Goal: Check status: Check status

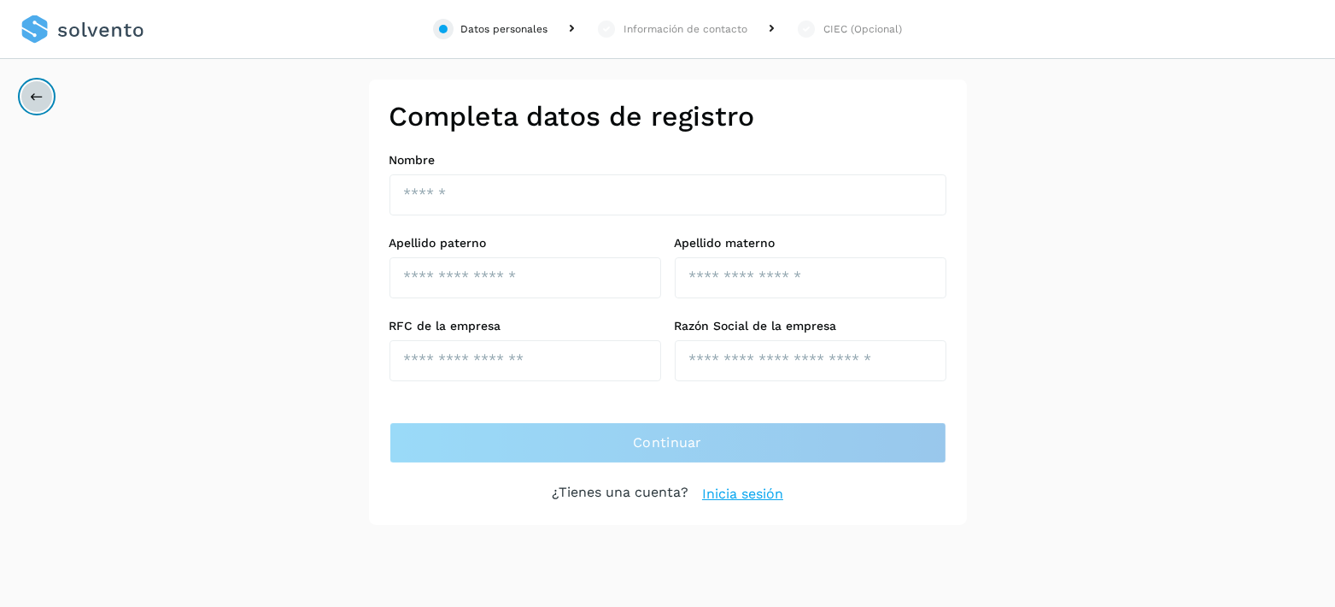
click at [28, 97] on button at bounding box center [37, 96] width 32 height 32
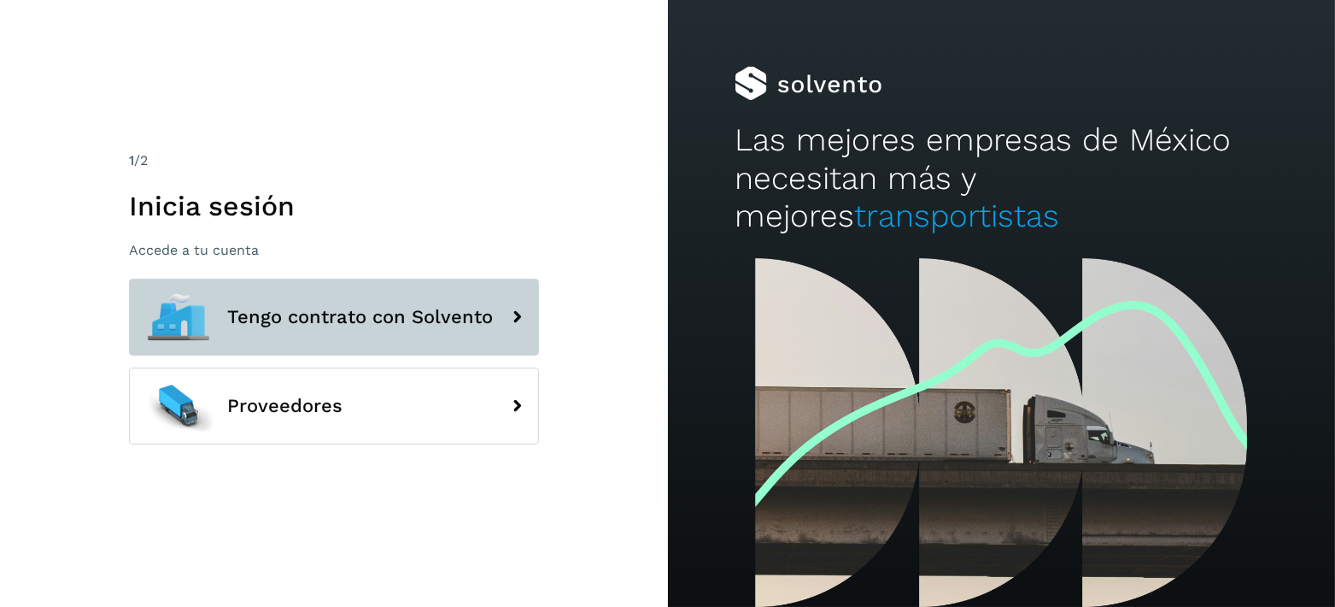
click at [515, 313] on icon at bounding box center [517, 317] width 34 height 34
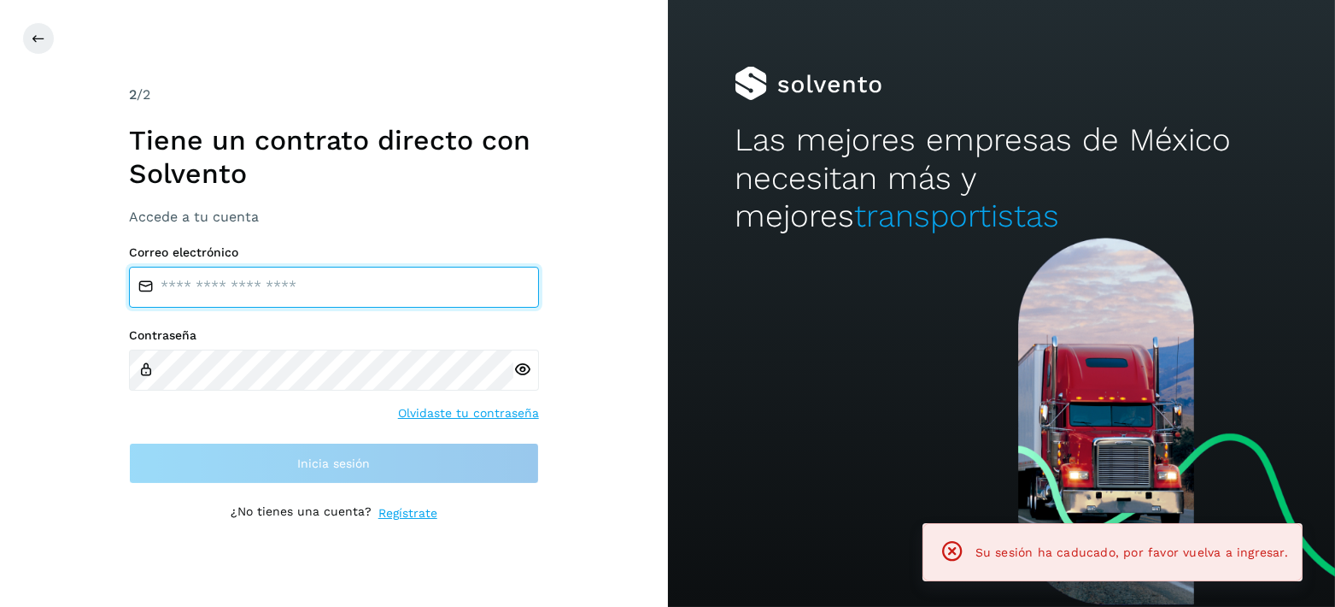
type input "**********"
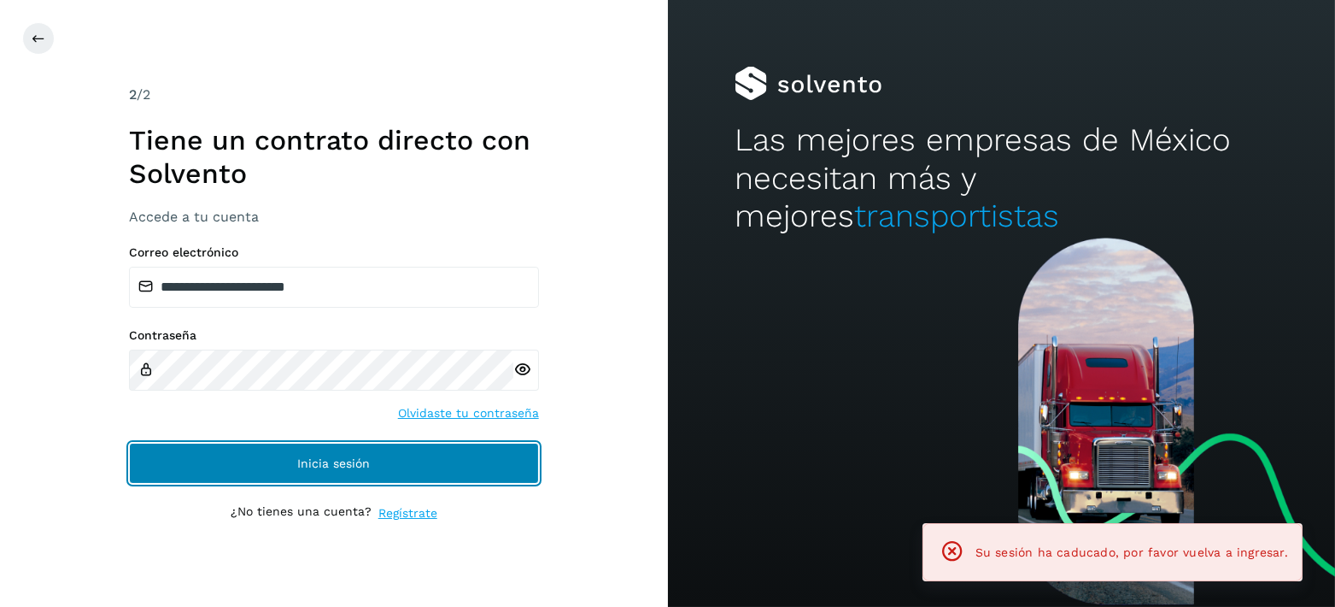
click at [518, 463] on button "Inicia sesión" at bounding box center [334, 463] width 410 height 41
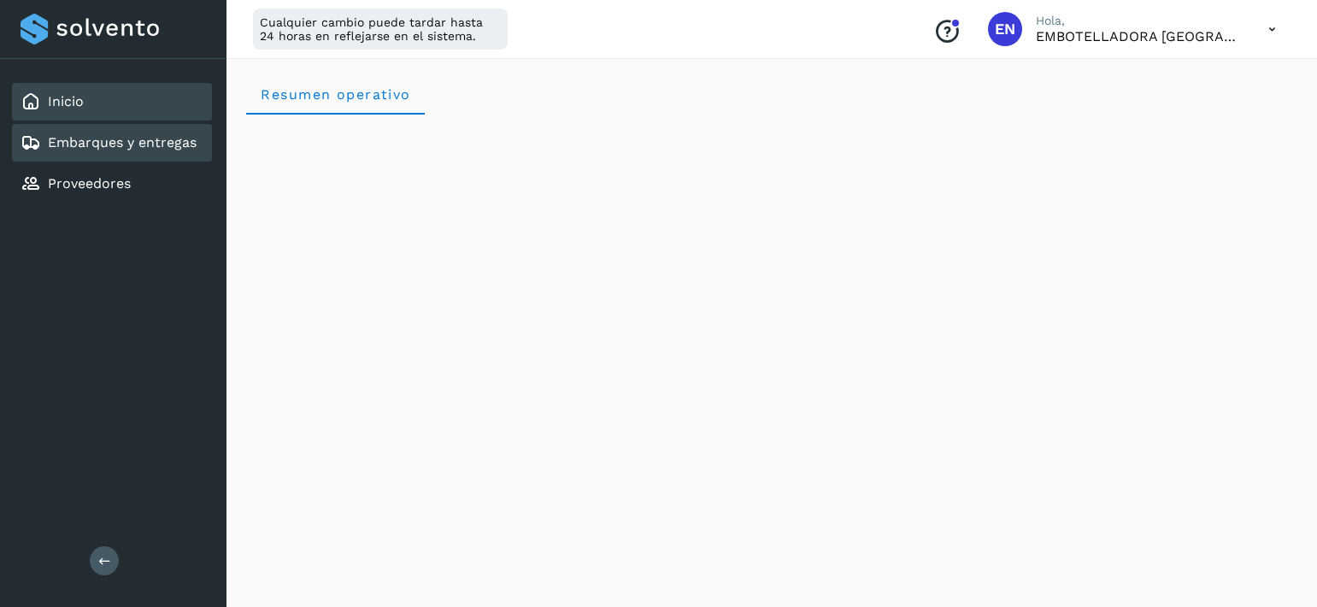
click at [85, 152] on div "Embarques y entregas" at bounding box center [112, 143] width 200 height 38
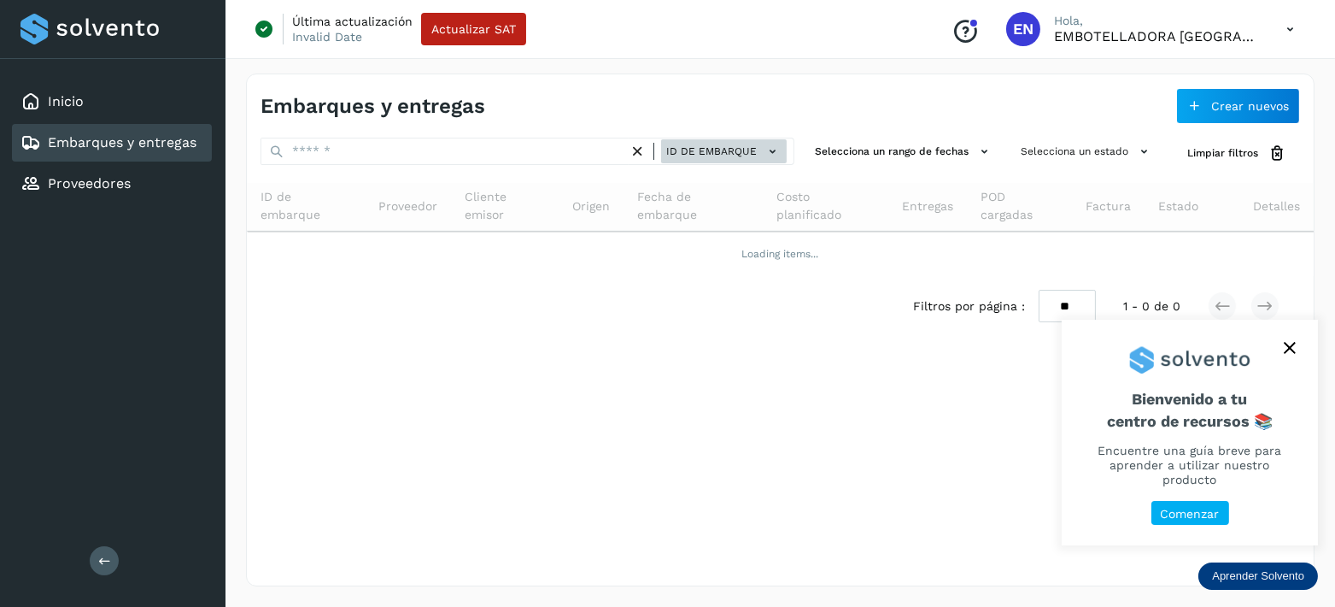
click at [772, 150] on icon at bounding box center [773, 152] width 18 height 18
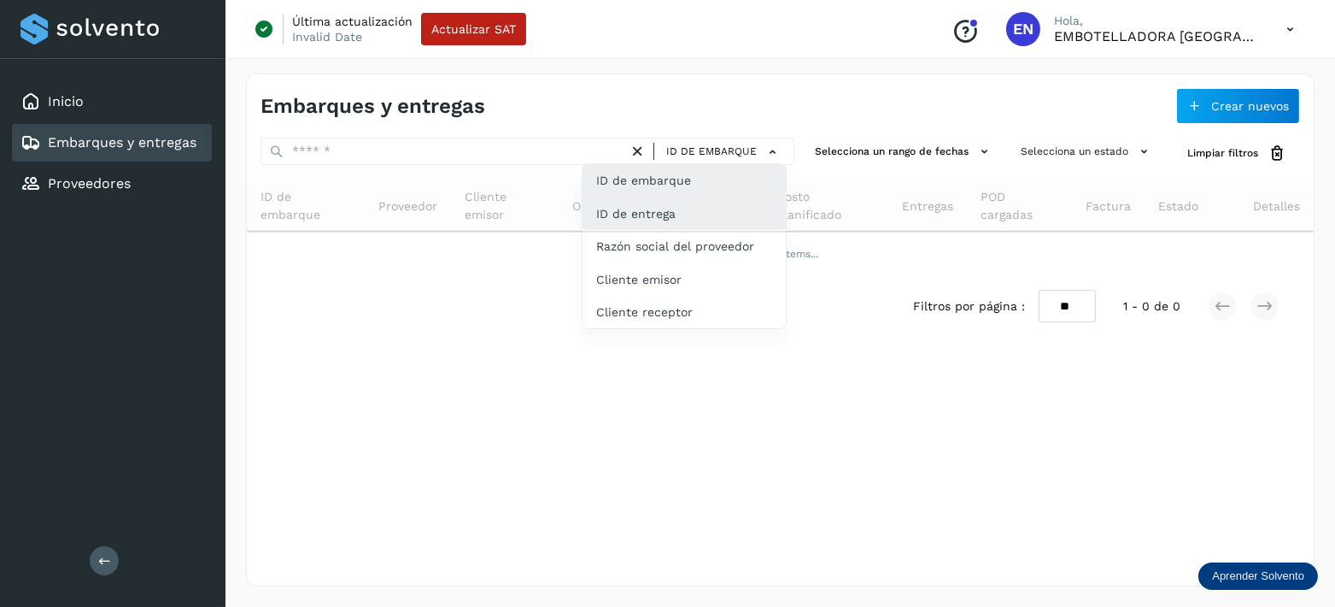
click at [682, 263] on div "ID de entrega" at bounding box center [684, 279] width 203 height 32
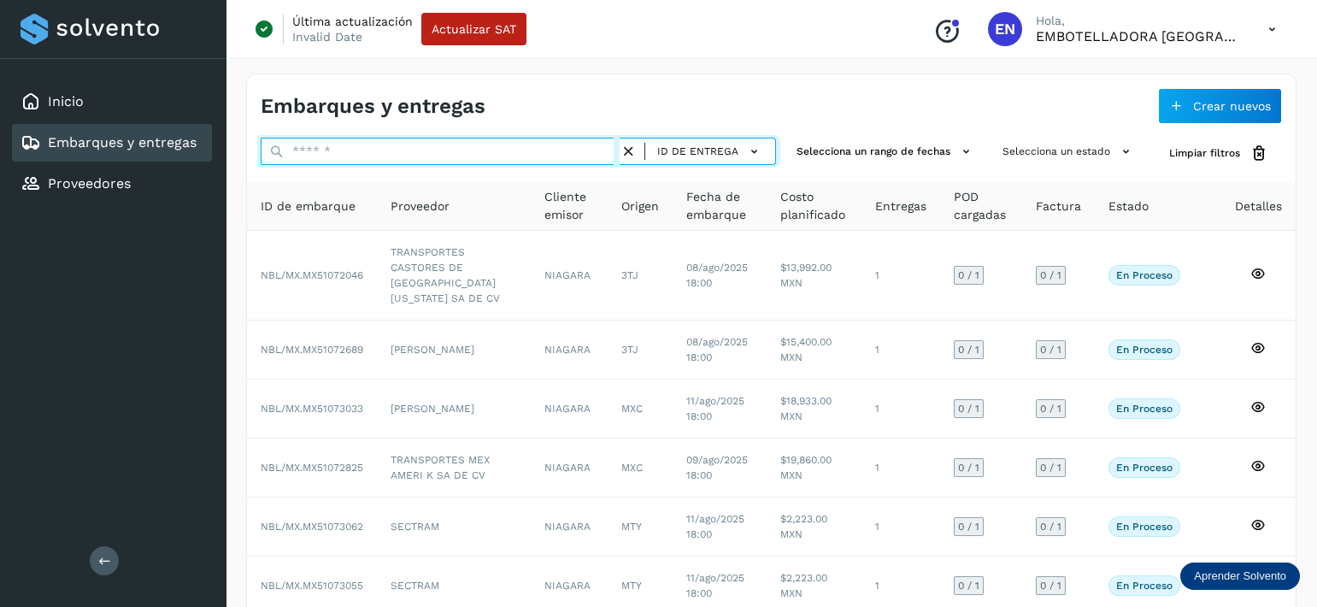
click at [491, 146] on input "text" at bounding box center [440, 151] width 359 height 27
paste input "*******"
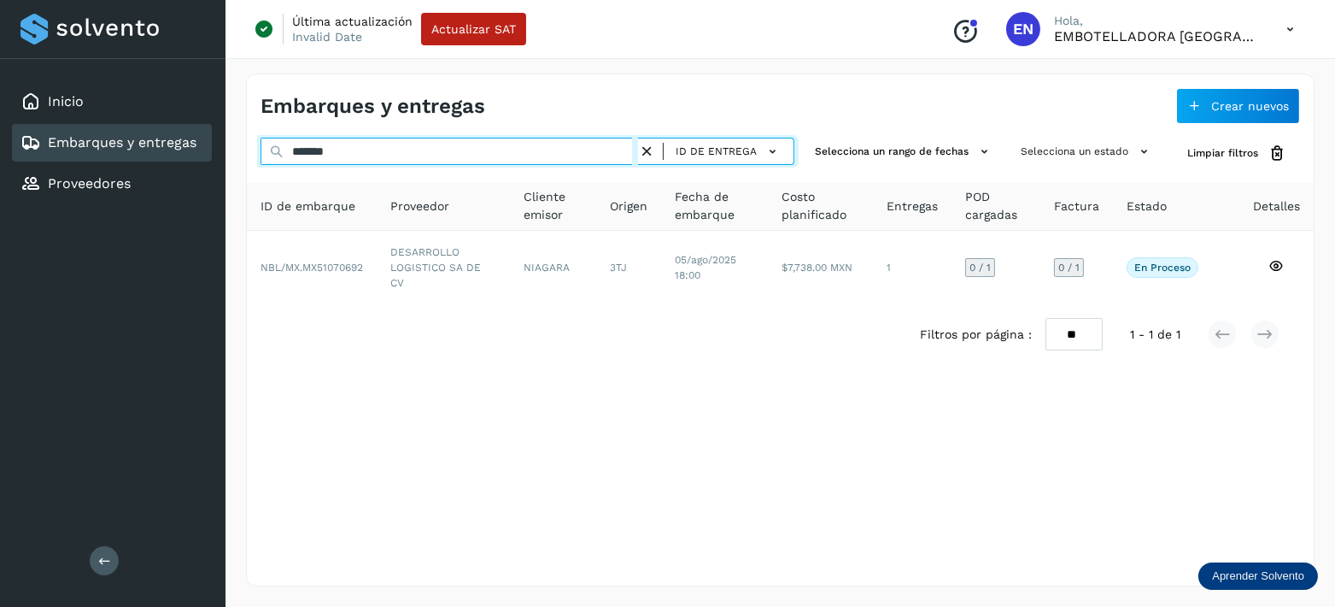
drag, startPoint x: 315, startPoint y: 148, endPoint x: 134, endPoint y: 134, distance: 181.7
click at [134, 134] on div "Inicio Embarques y entregas Proveedores Salir Última actualización Invalid Date…" at bounding box center [667, 303] width 1335 height 607
paste input "text"
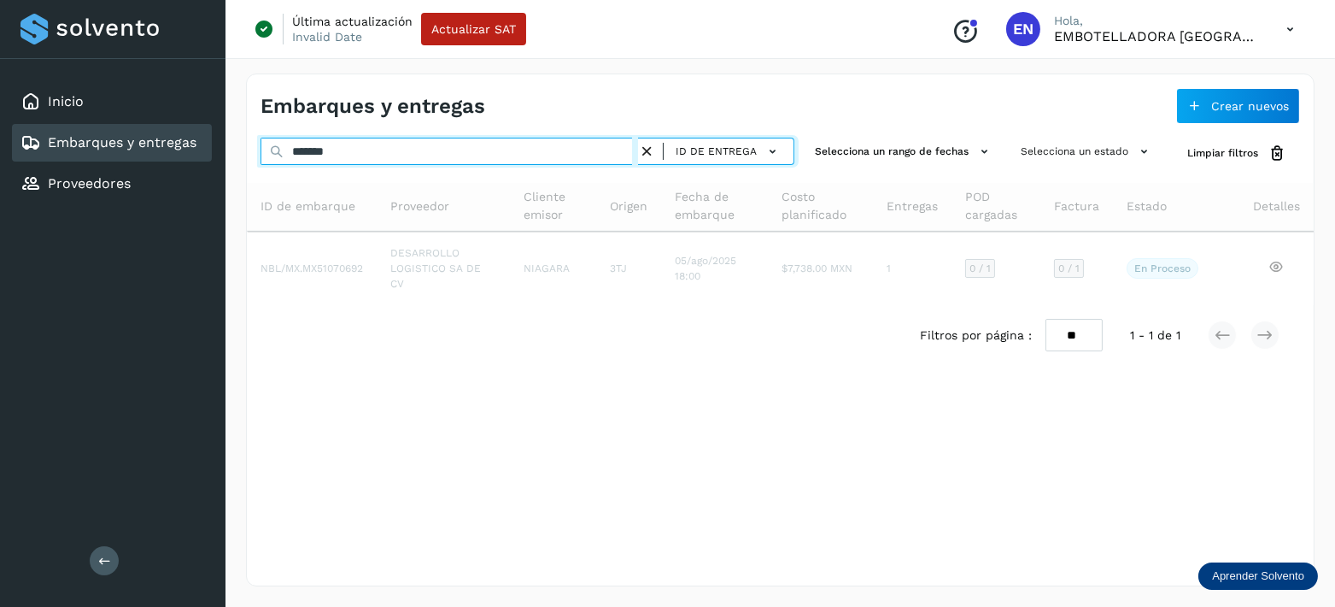
type input "*******"
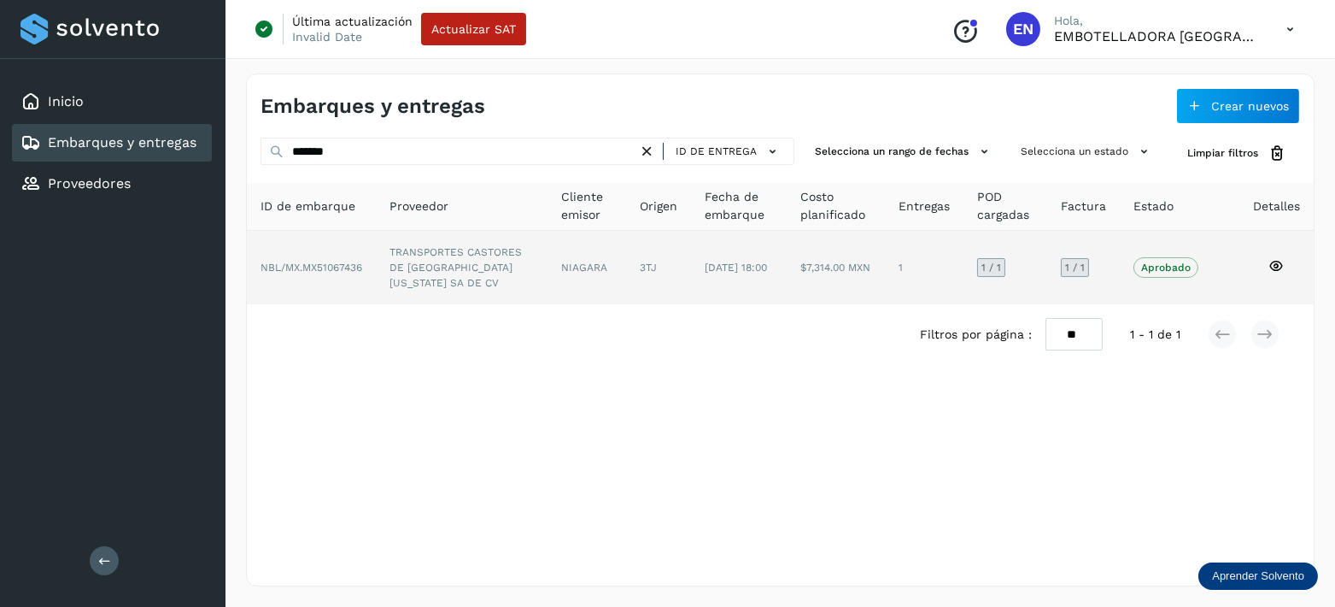
click at [1275, 264] on icon at bounding box center [1276, 265] width 15 height 15
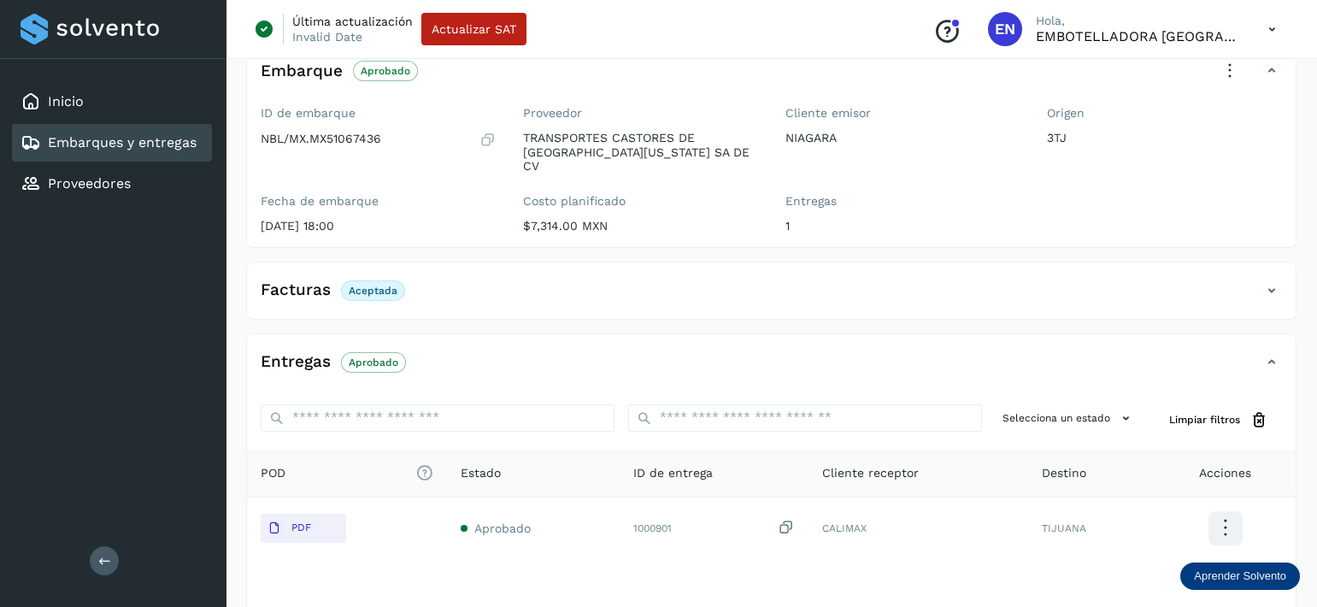
scroll to position [217, 0]
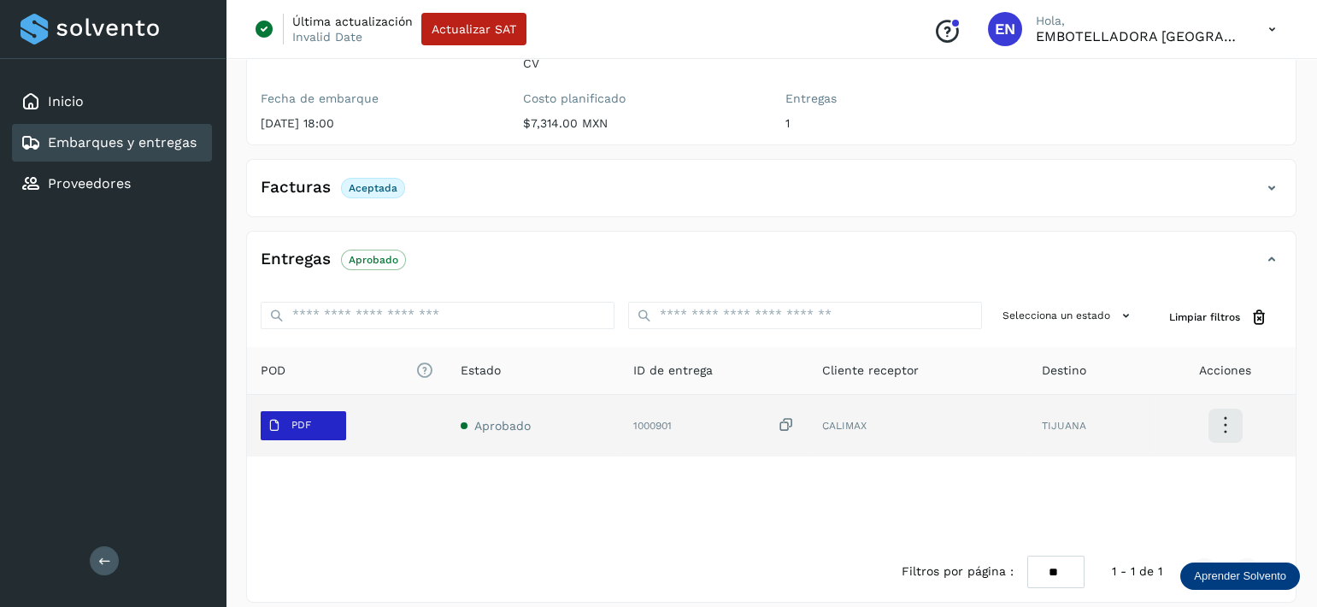
click at [302, 419] on p "PDF" at bounding box center [301, 425] width 20 height 12
click at [329, 417] on button "PDF" at bounding box center [303, 425] width 85 height 29
